Goal: Information Seeking & Learning: Learn about a topic

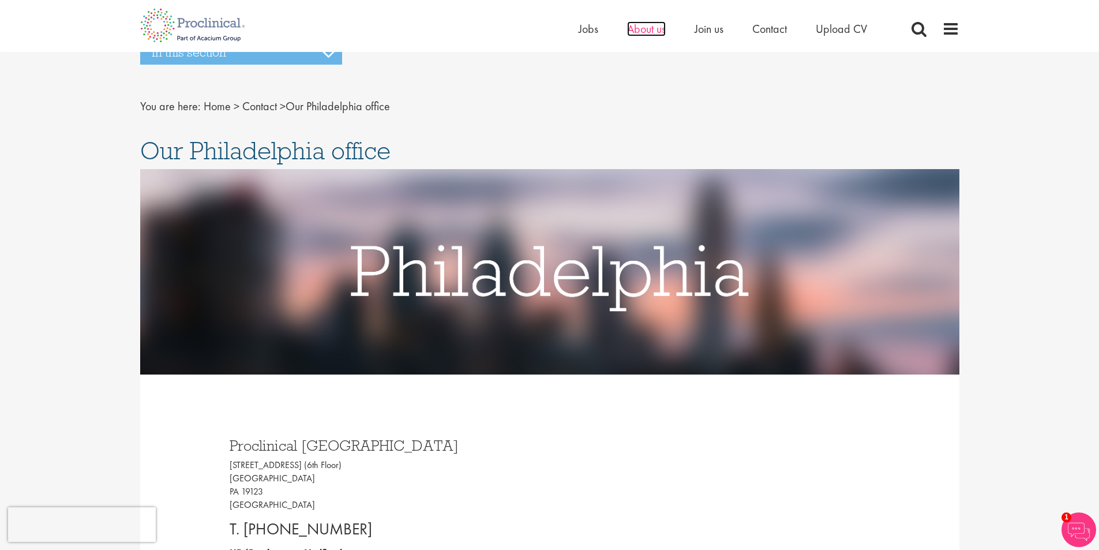
click at [636, 28] on span "About us" at bounding box center [646, 28] width 39 height 15
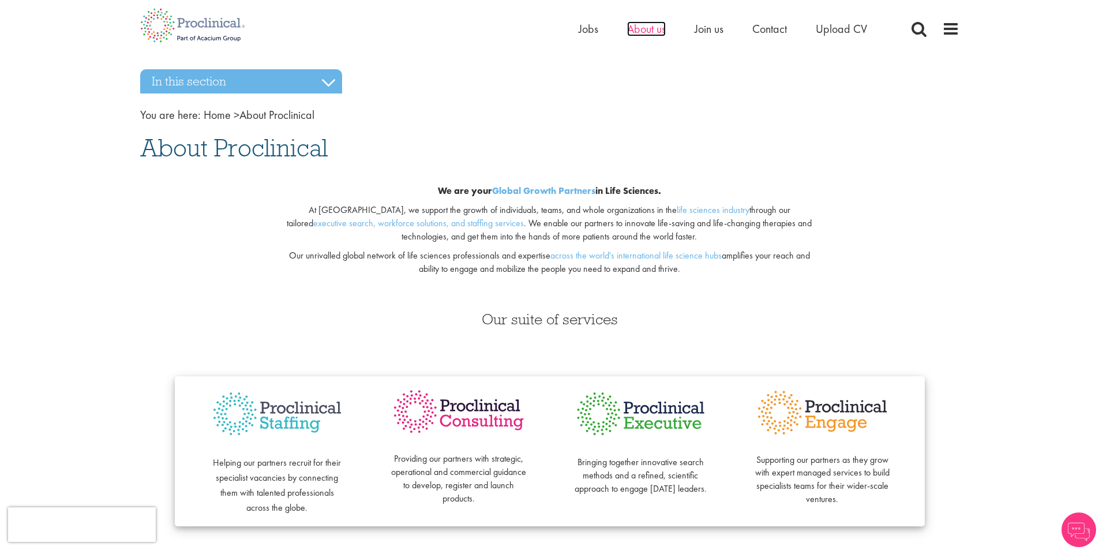
click at [643, 33] on span "About us" at bounding box center [646, 28] width 39 height 15
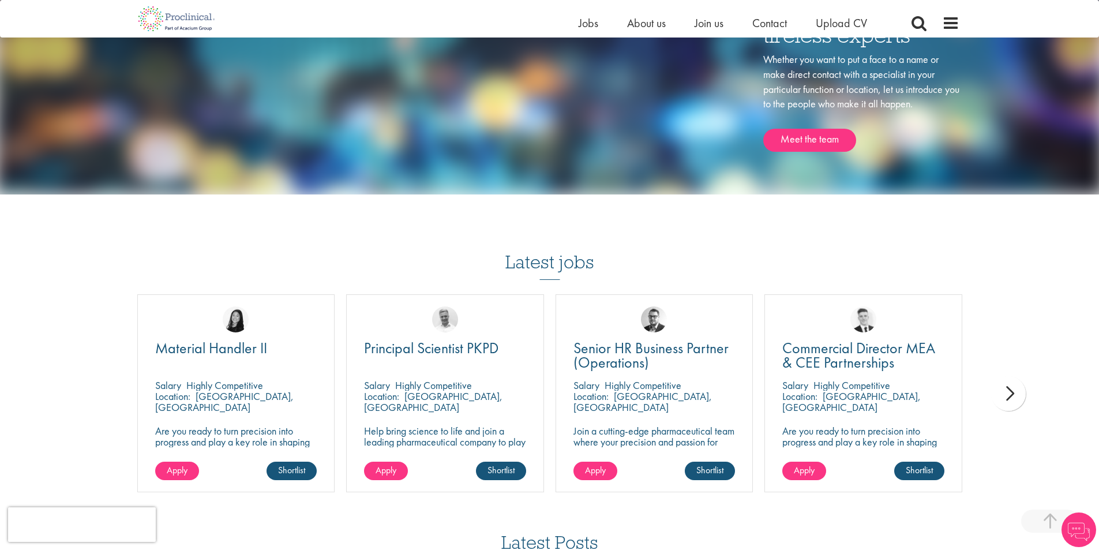
scroll to position [1616, 0]
